Goal: Task Accomplishment & Management: Manage account settings

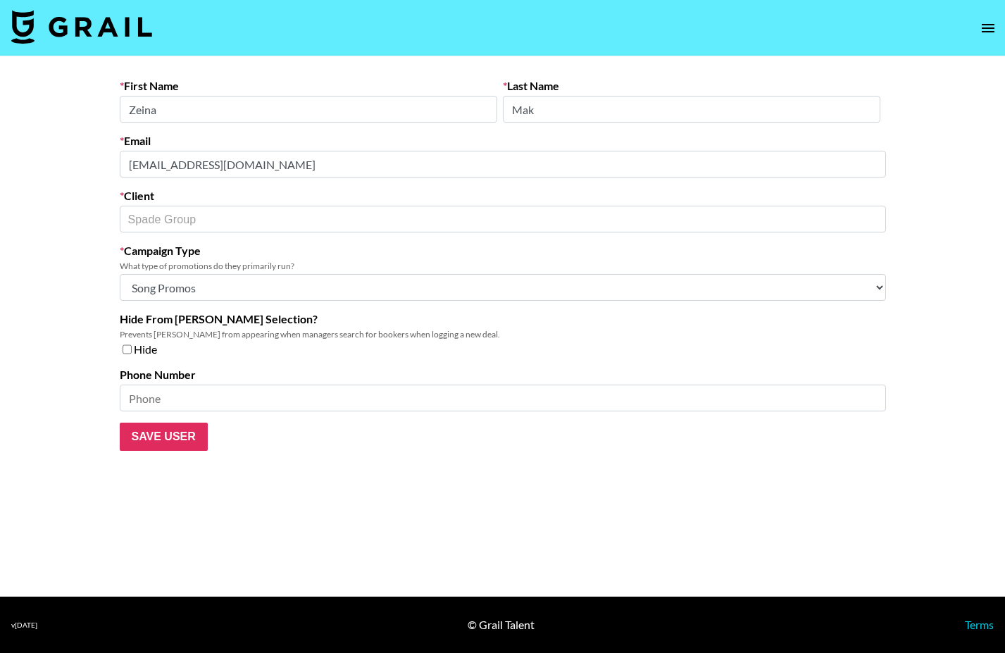
select select "Song"
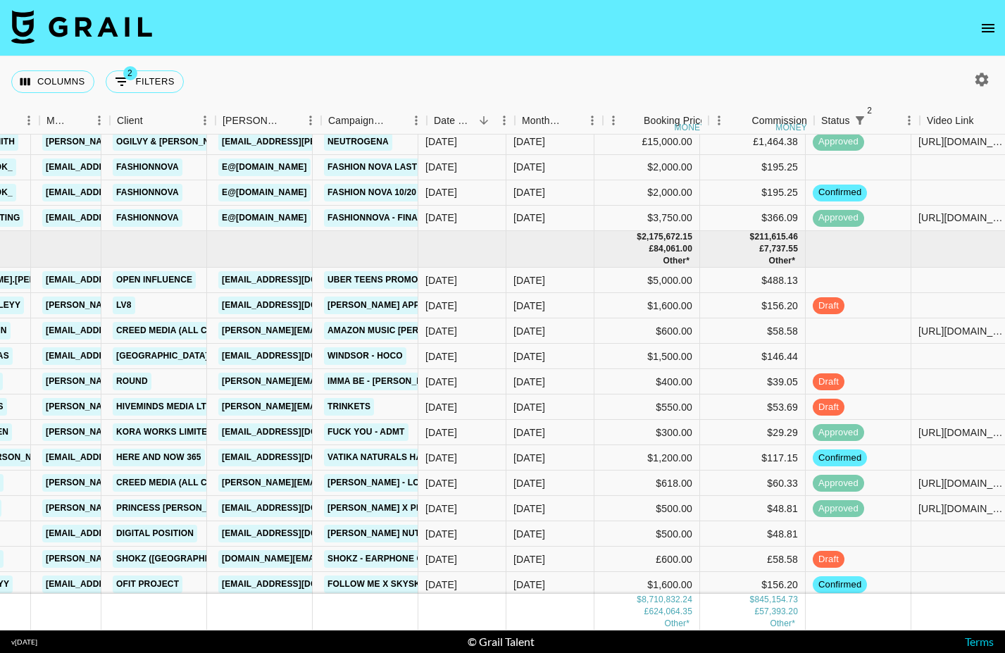
scroll to position [130348, 358]
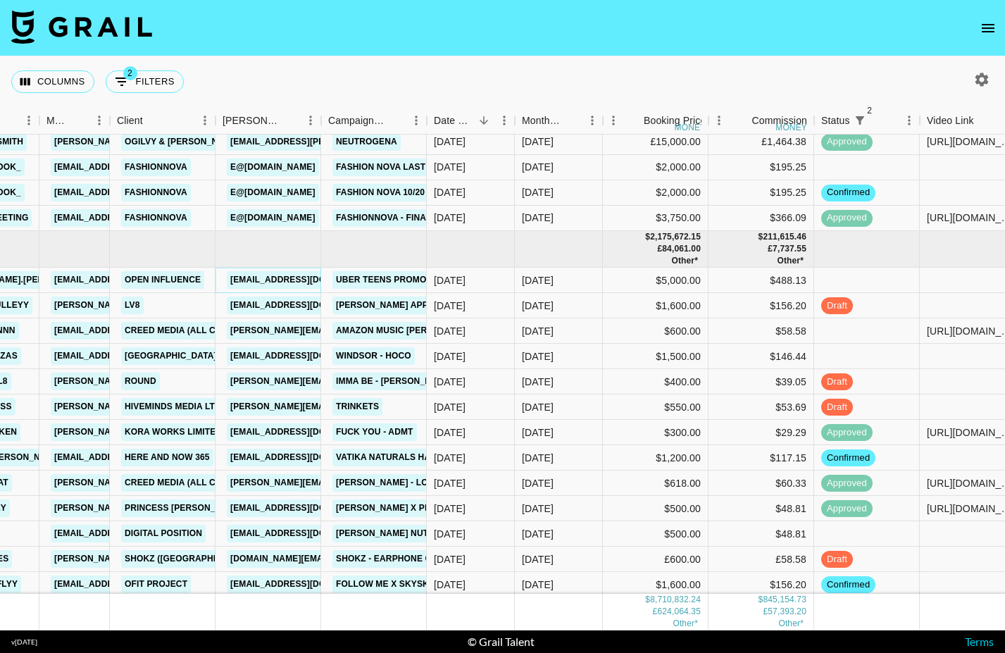
click at [302, 283] on link "lizzy@openinfluence.com" at bounding box center [306, 280] width 158 height 18
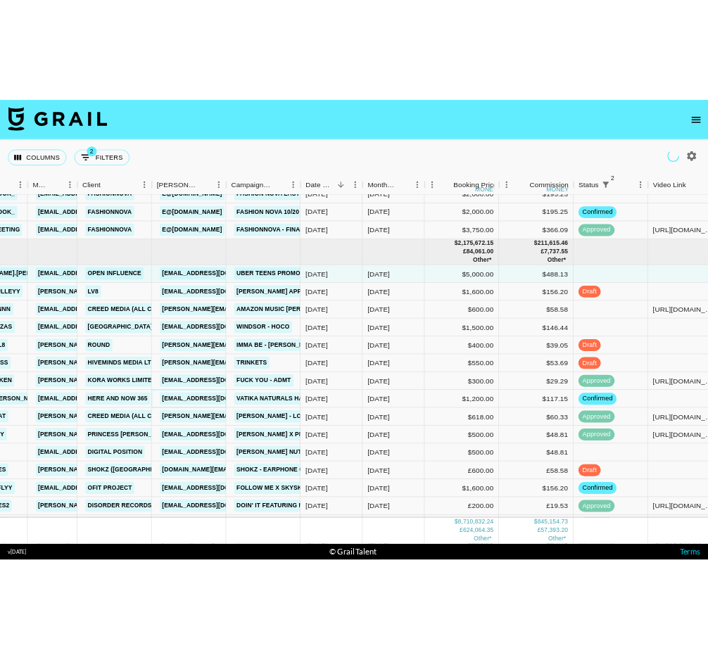
scroll to position [130385, 358]
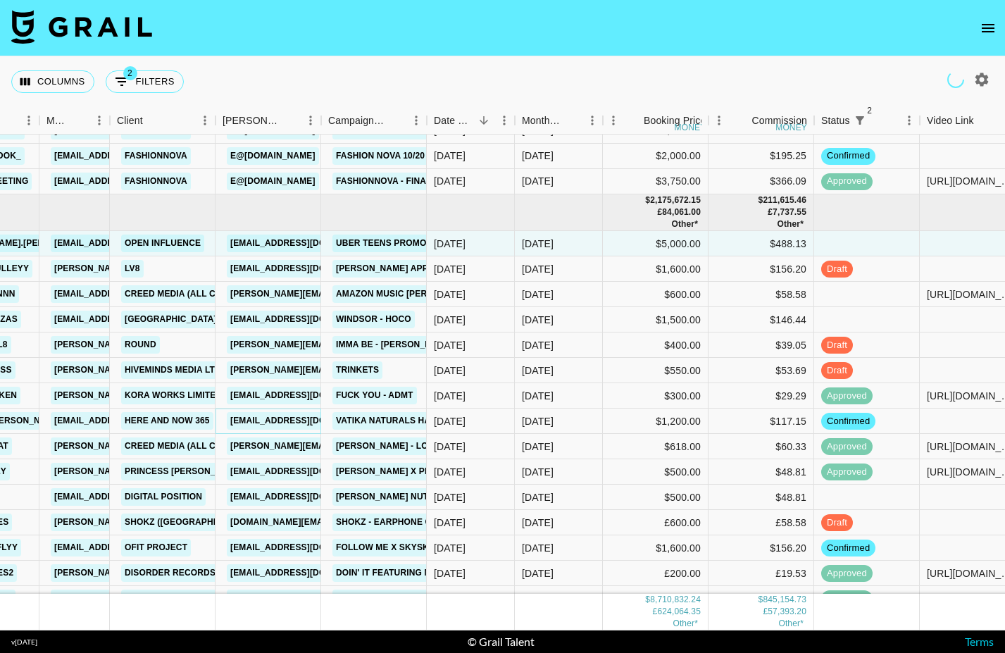
click at [296, 429] on link "[EMAIL_ADDRESS][DOMAIN_NAME]" at bounding box center [306, 421] width 158 height 18
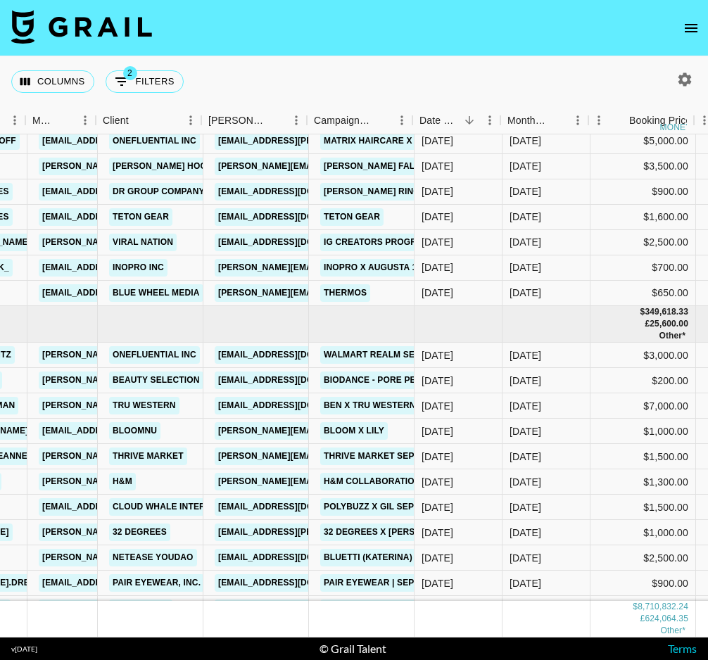
scroll to position [166347, 373]
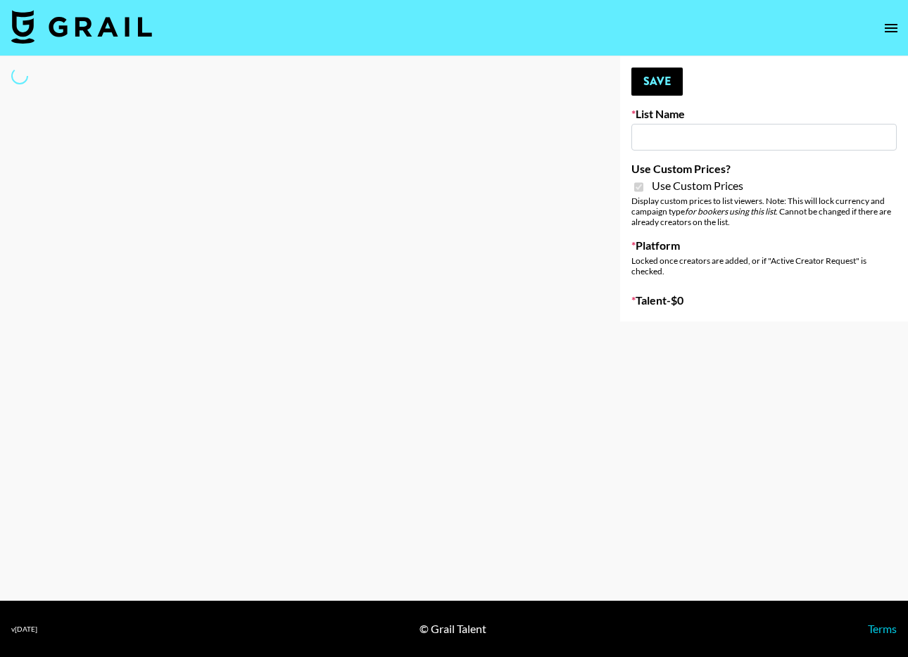
type input "Primal Harvest NEW (21 AUG)"
checkbox input "true"
select select "Brand"
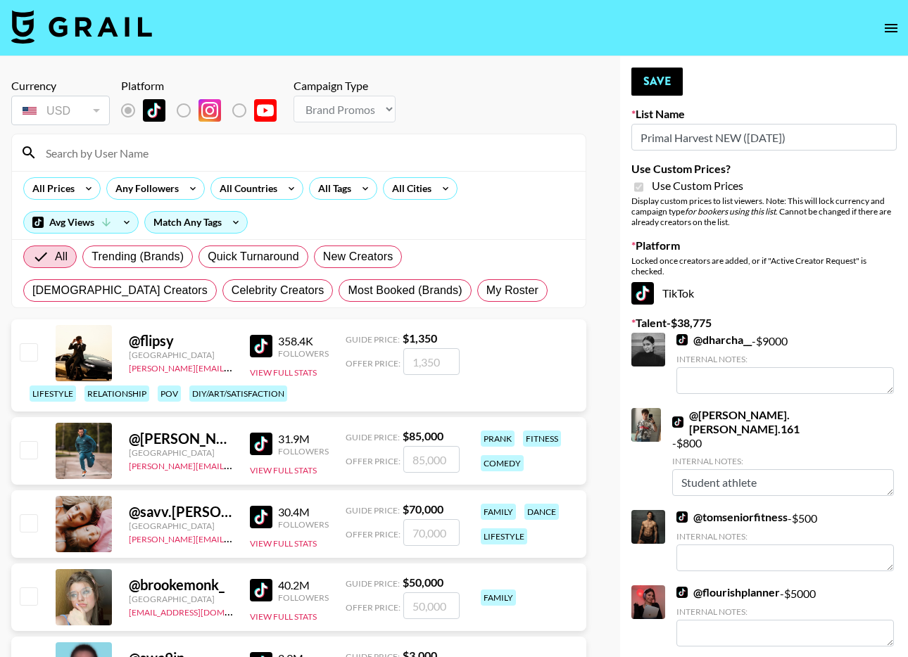
click at [273, 152] on input at bounding box center [307, 152] width 540 height 23
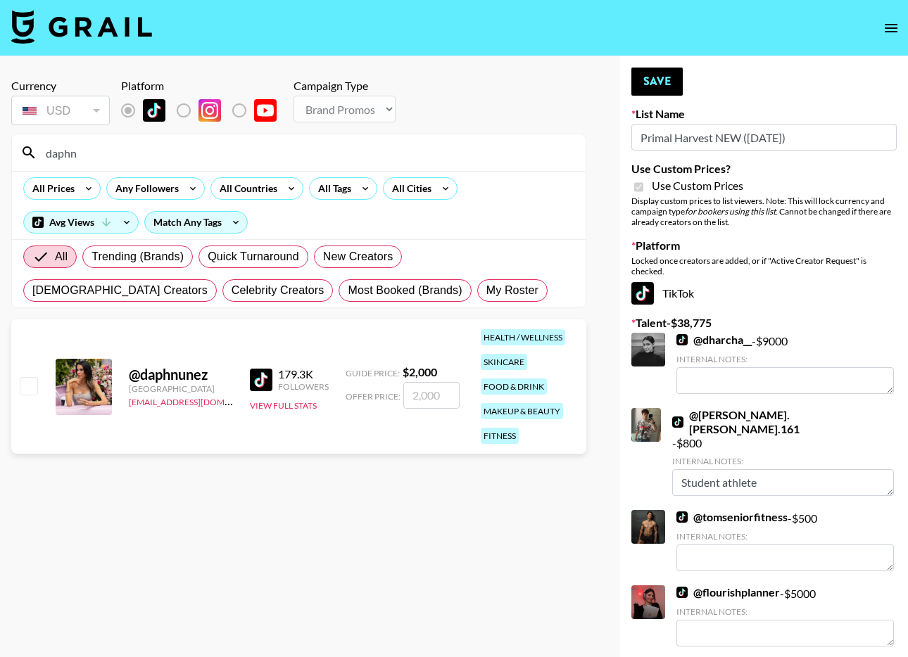
type input "daphn"
click at [35, 386] on input "checkbox" at bounding box center [28, 385] width 17 height 17
checkbox input "true"
type input "2000"
click at [674, 92] on button "Save" at bounding box center [656, 82] width 51 height 28
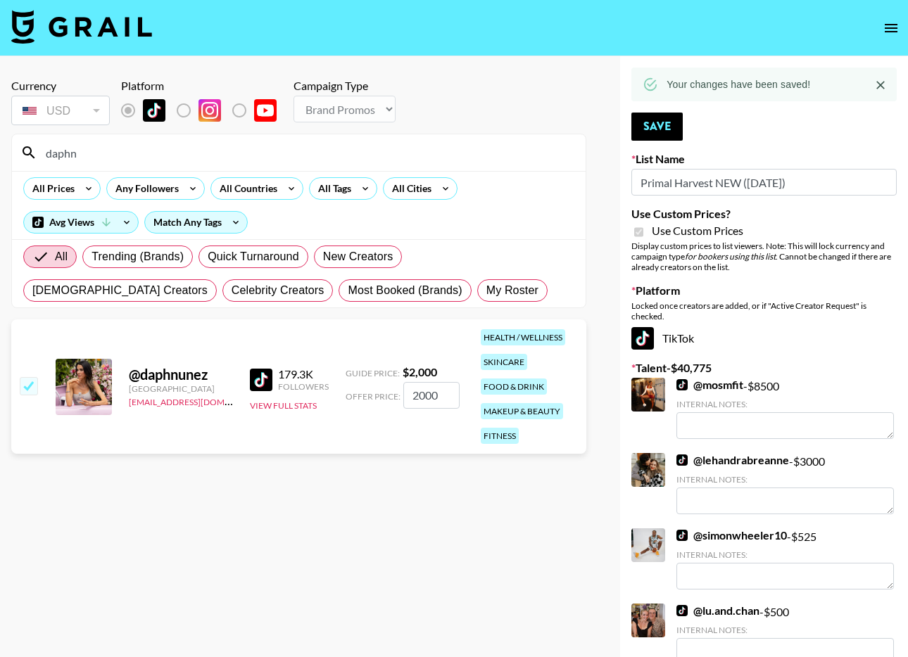
click at [191, 150] on input "daphn" at bounding box center [307, 152] width 540 height 23
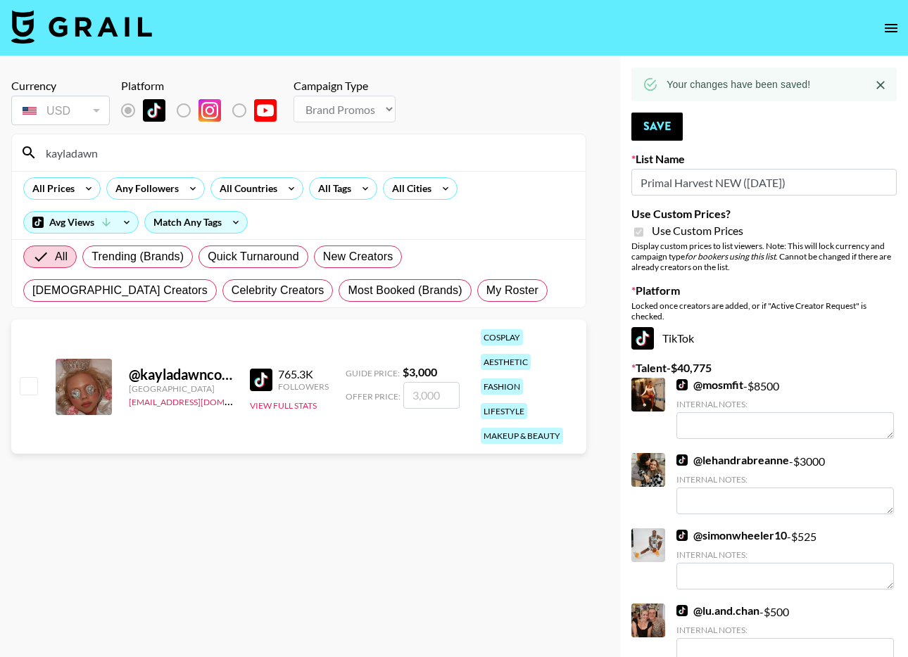
type input "kayladawn"
click at [18, 375] on div at bounding box center [28, 387] width 22 height 24
click at [24, 377] on input "checkbox" at bounding box center [28, 385] width 17 height 17
checkbox input "true"
type input "3000"
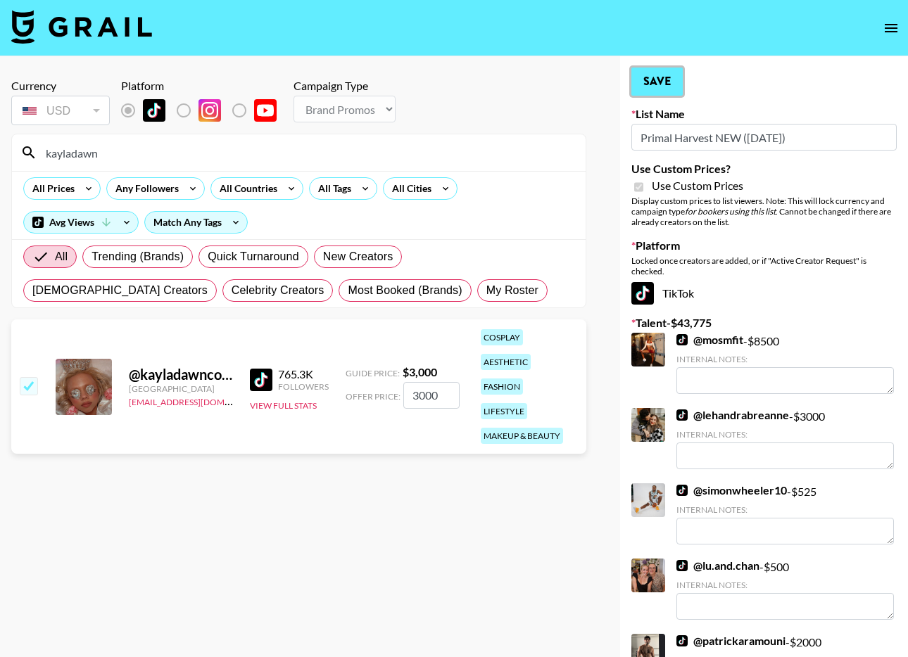
click at [662, 84] on button "Save" at bounding box center [656, 82] width 51 height 28
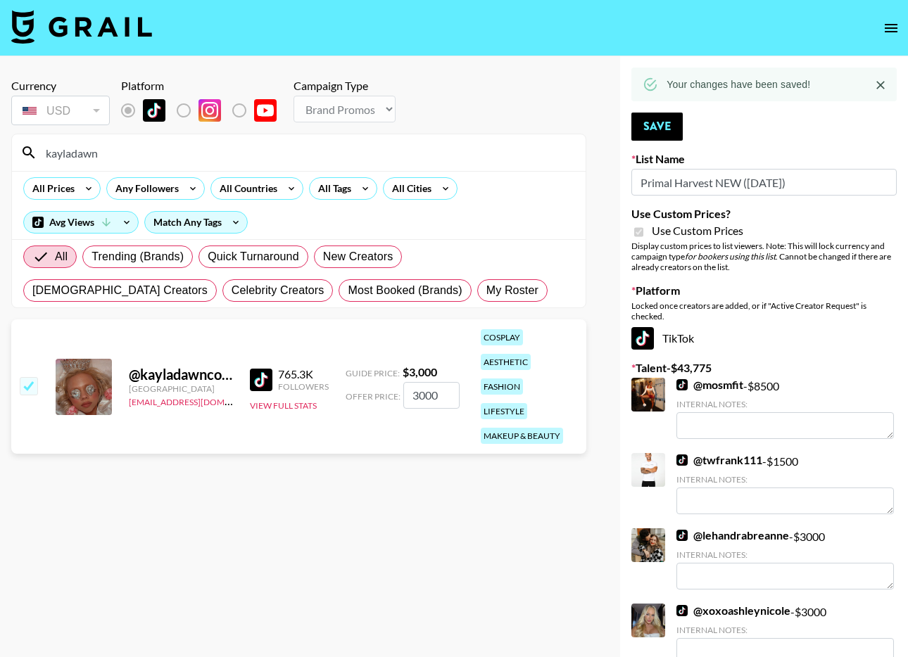
click at [205, 148] on input "kayladawn" at bounding box center [307, 152] width 540 height 23
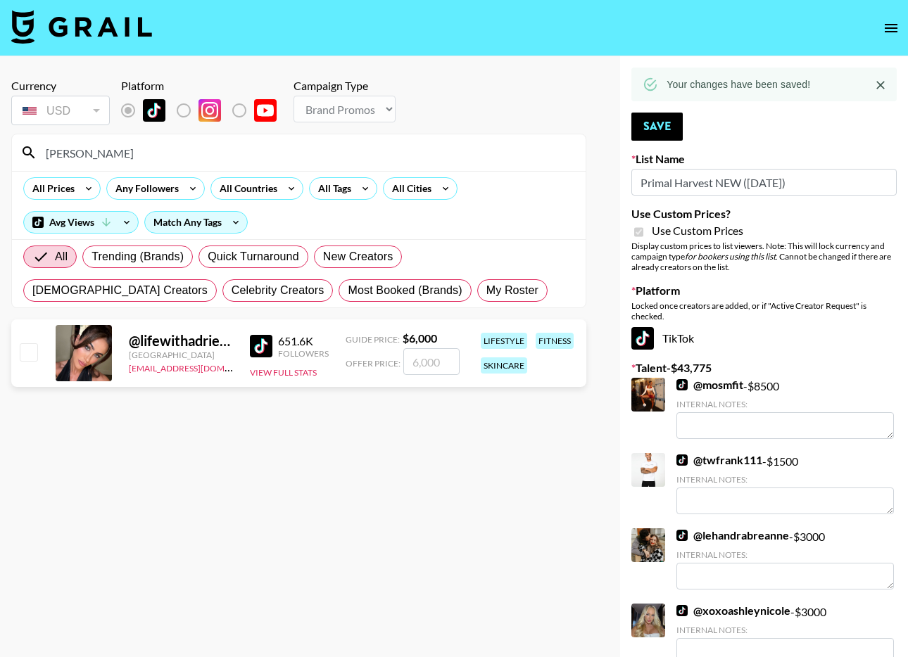
type input "adrienne"
click at [32, 353] on input "checkbox" at bounding box center [28, 352] width 17 height 17
checkbox input "true"
type input "6000"
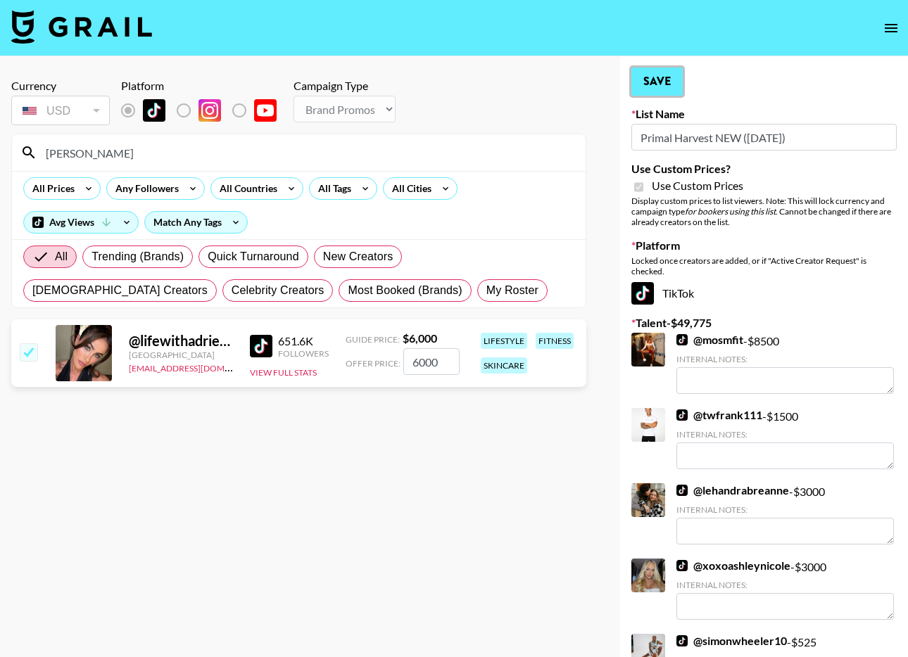
click at [669, 81] on button "Save" at bounding box center [656, 82] width 51 height 28
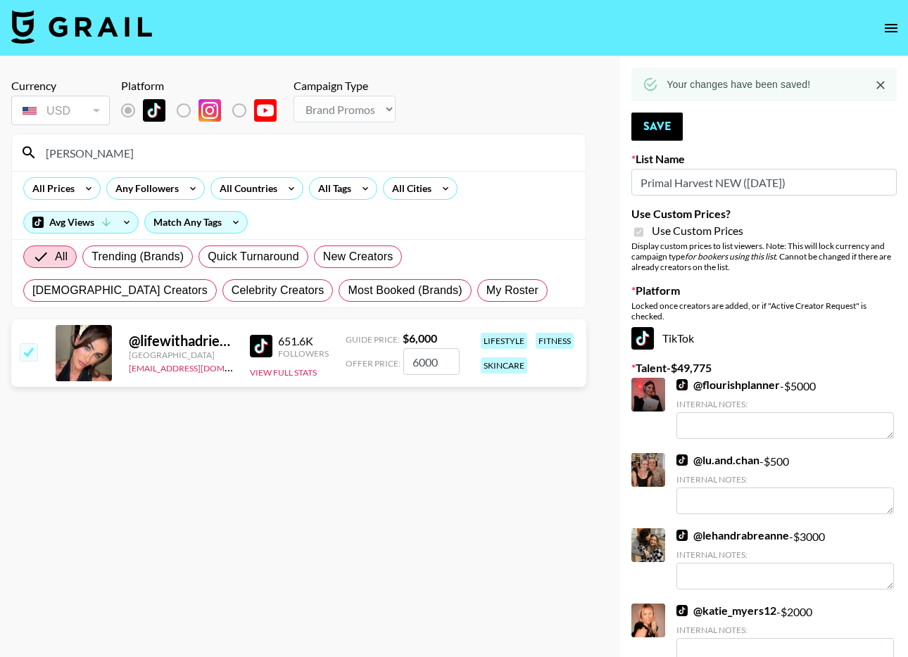
click at [140, 149] on input "adrienne" at bounding box center [307, 152] width 540 height 23
click at [138, 149] on input "adrienne" at bounding box center [307, 152] width 540 height 23
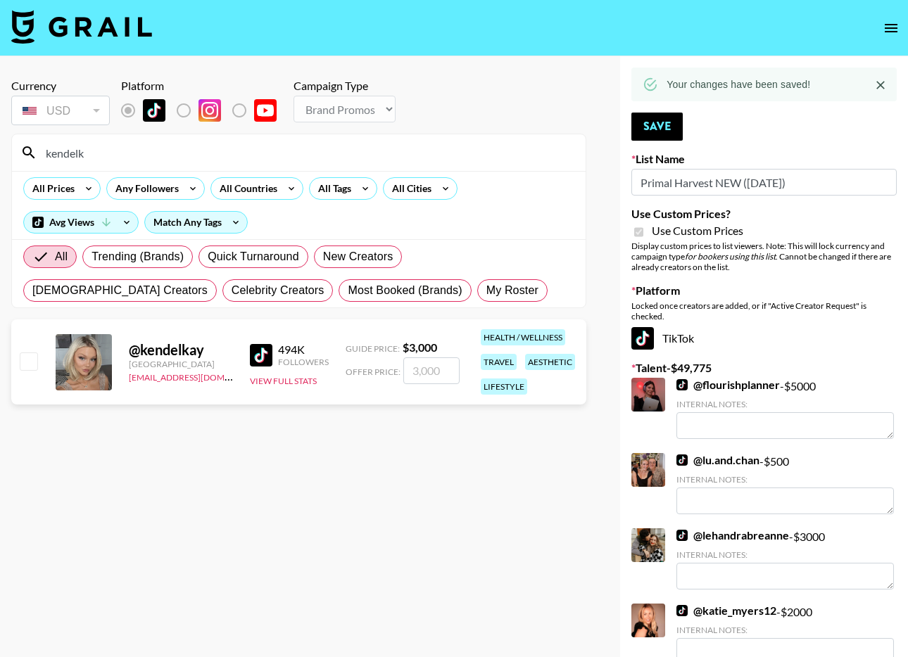
type input "kendelk"
click at [25, 360] on input "checkbox" at bounding box center [28, 361] width 17 height 17
checkbox input "true"
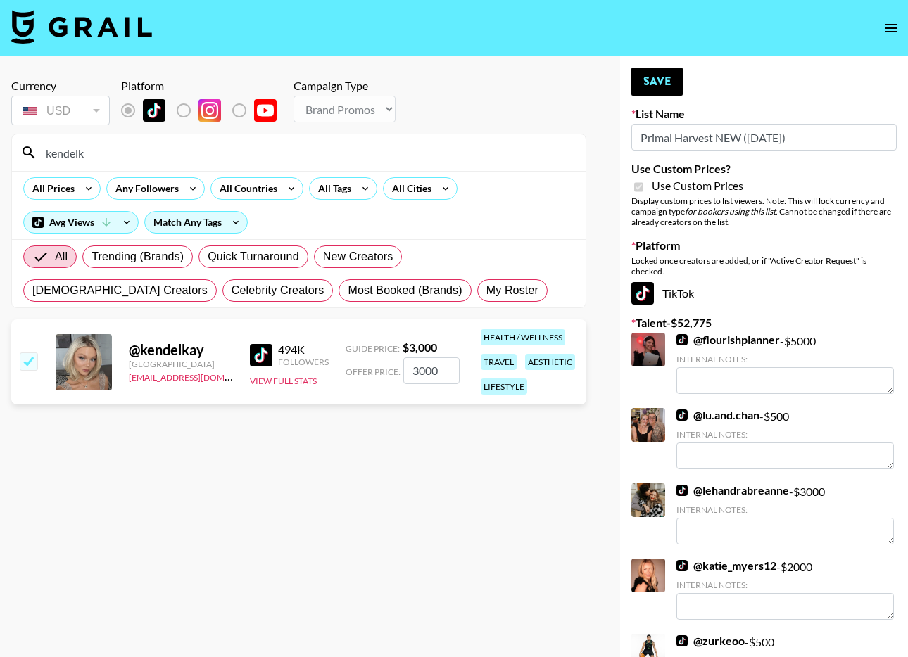
type input "3000"
click at [672, 91] on button "Save" at bounding box center [656, 82] width 51 height 28
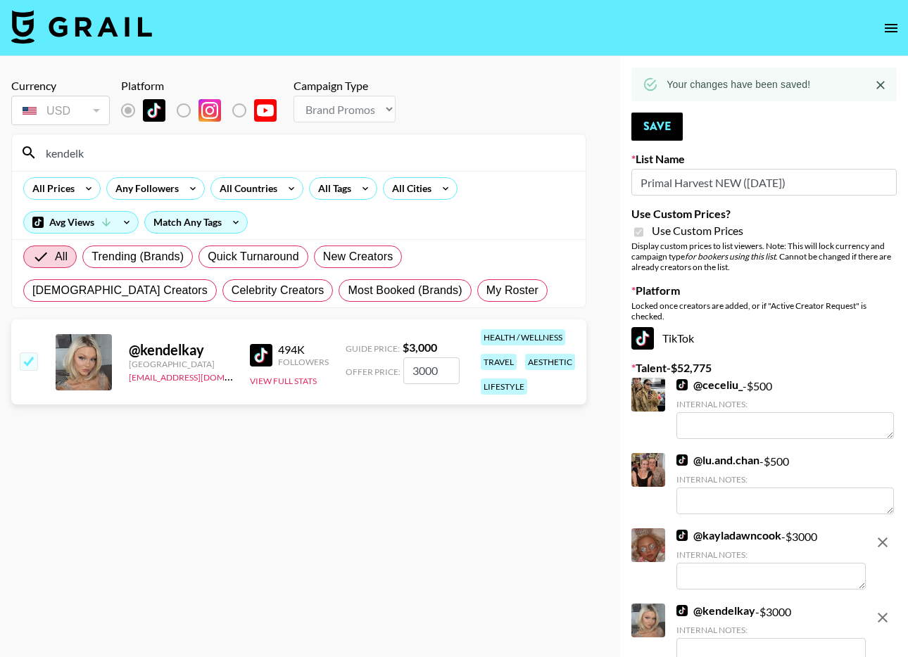
click at [203, 149] on input "kendelk" at bounding box center [307, 152] width 540 height 23
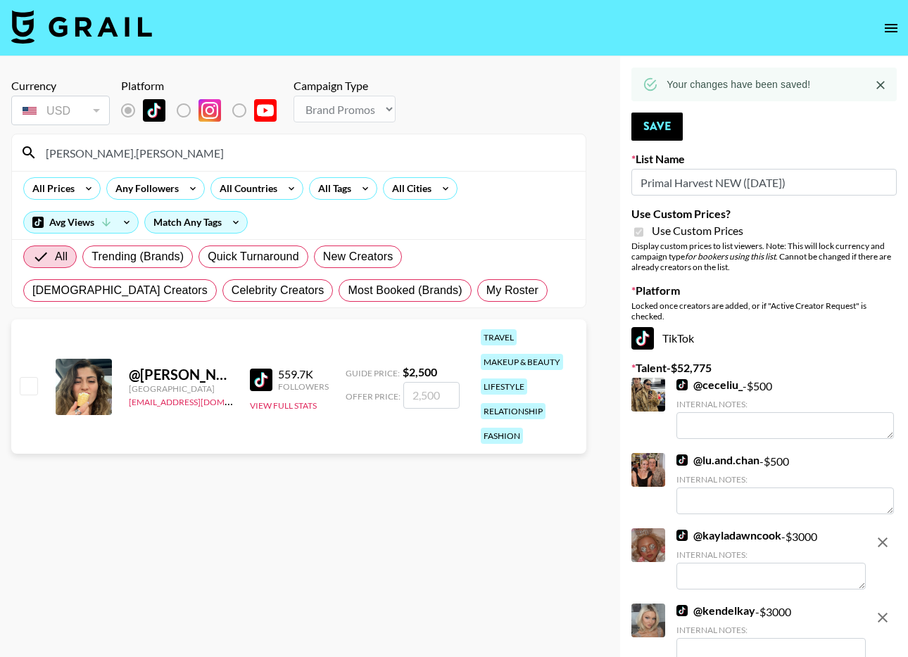
type input "nicole.daw"
click at [23, 390] on input "checkbox" at bounding box center [28, 385] width 17 height 17
checkbox input "true"
type input "2500"
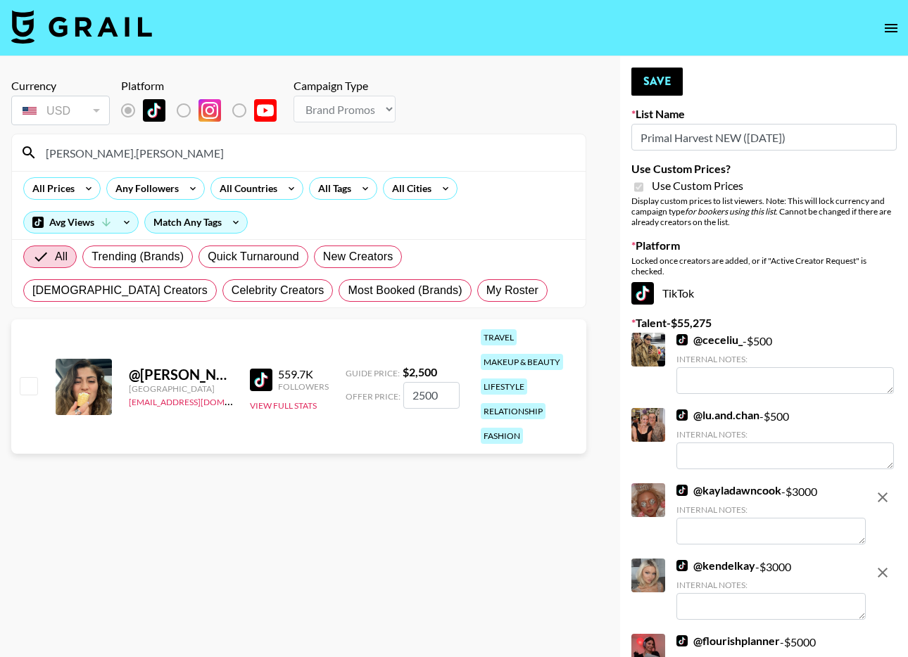
checkbox input "false"
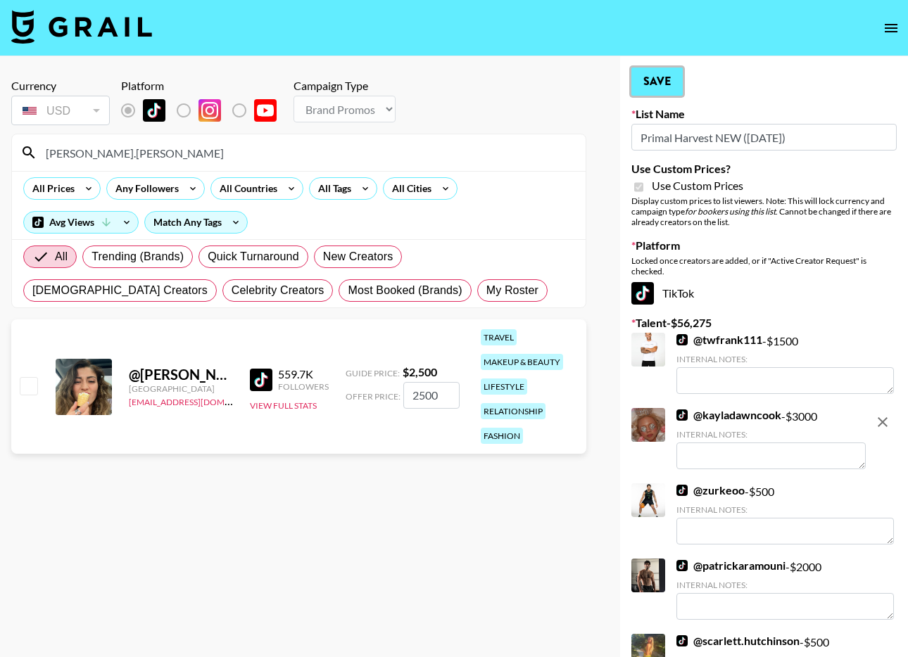
click at [641, 83] on button "Save" at bounding box center [656, 82] width 51 height 28
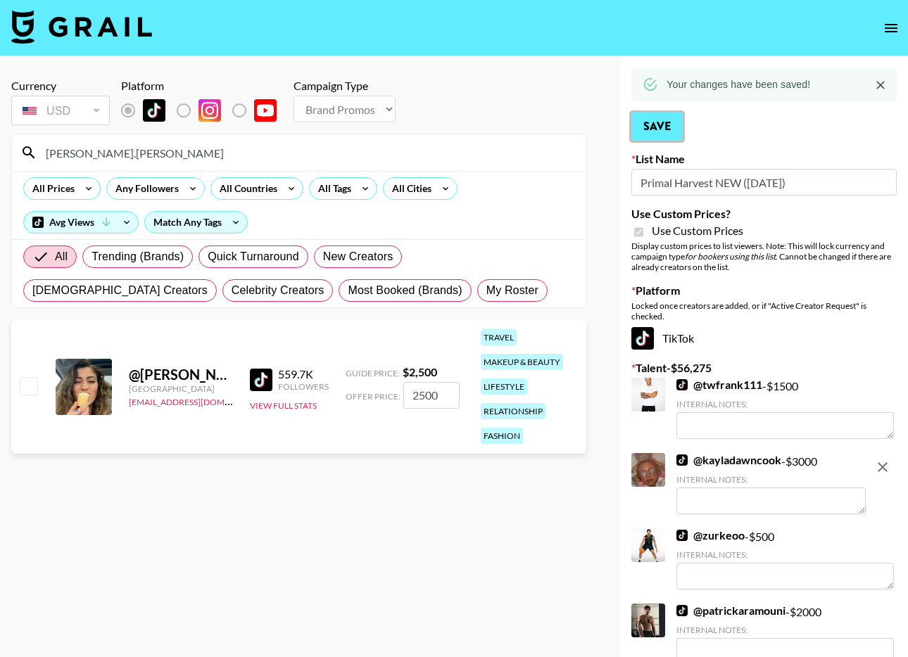
scroll to position [5, 0]
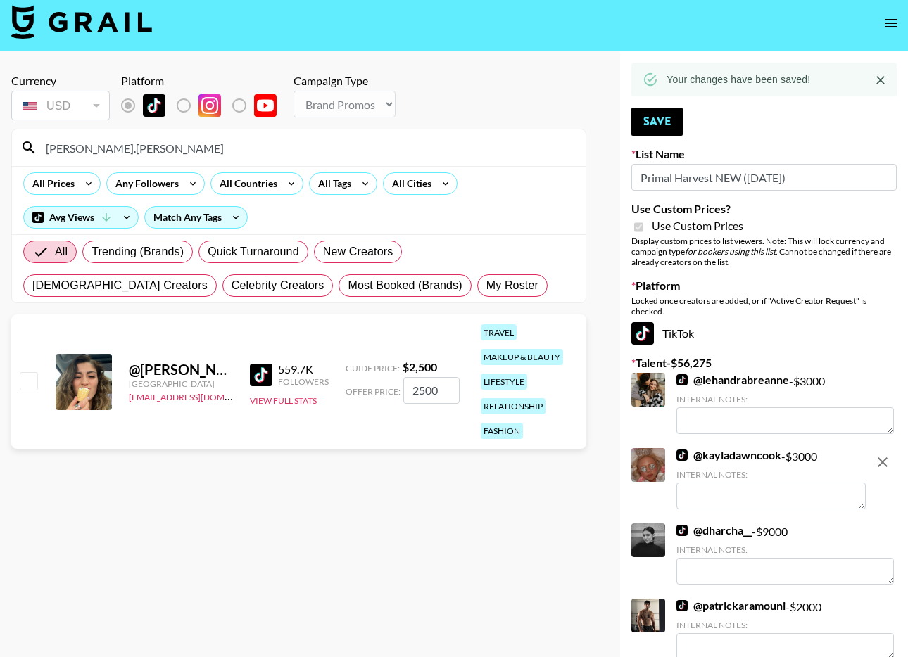
click at [317, 148] on input "nicole.daw" at bounding box center [307, 148] width 540 height 23
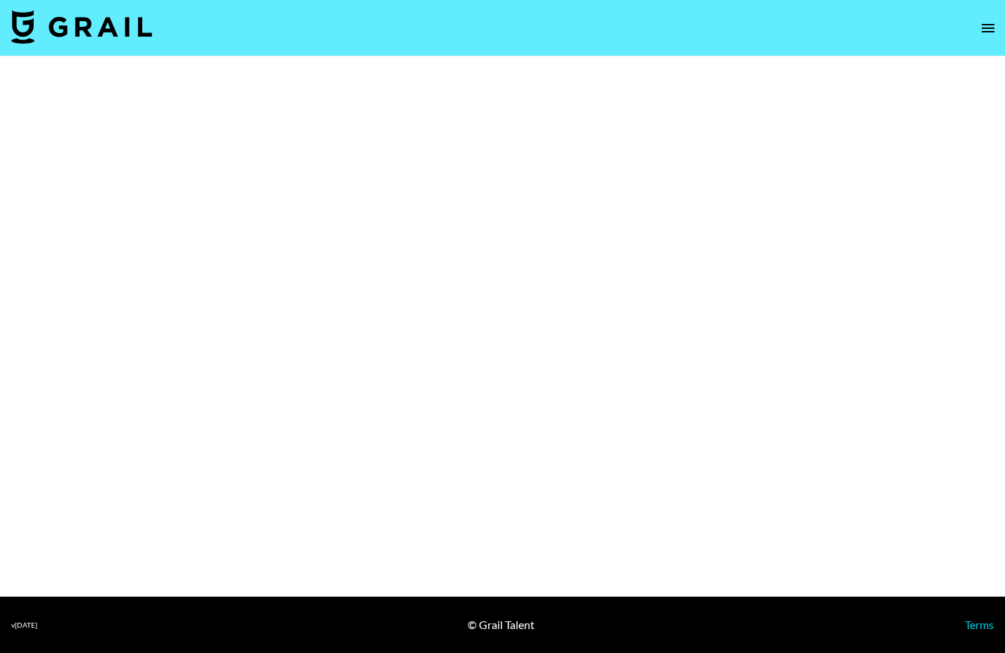
select select "Brand"
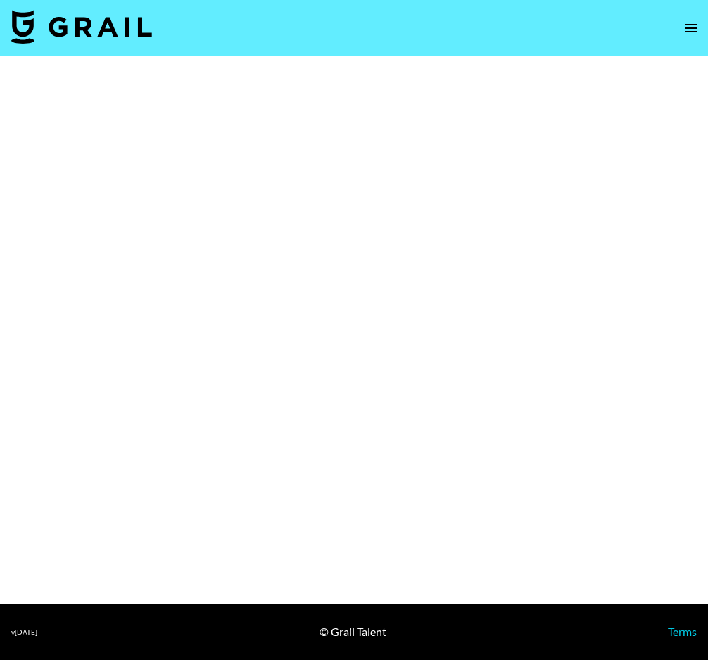
select select "Brand"
